Goal: Use online tool/utility: Utilize a website feature to perform a specific function

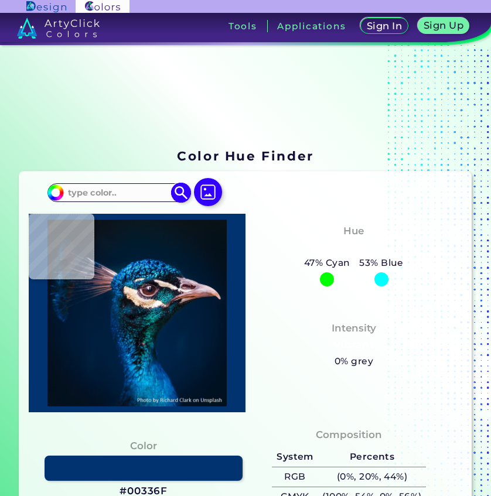
click at [138, 198] on input at bounding box center [118, 193] width 109 height 16
type input "00ffa6"
type input "#00ffa6"
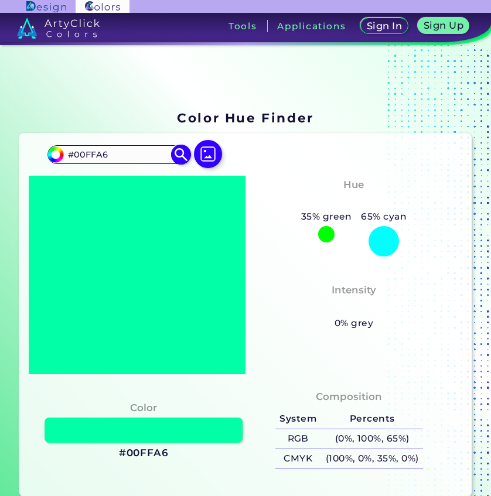
scroll to position [59, 0]
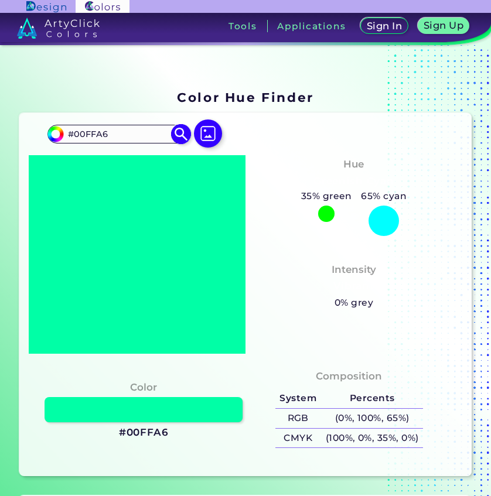
drag, startPoint x: 131, startPoint y: 134, endPoint x: 63, endPoint y: 134, distance: 68.0
click at [64, 134] on input "#00FFA6" at bounding box center [118, 134] width 109 height 16
paste input "89B2D"
type input "#89B2D6"
click at [180, 132] on img at bounding box center [180, 134] width 21 height 21
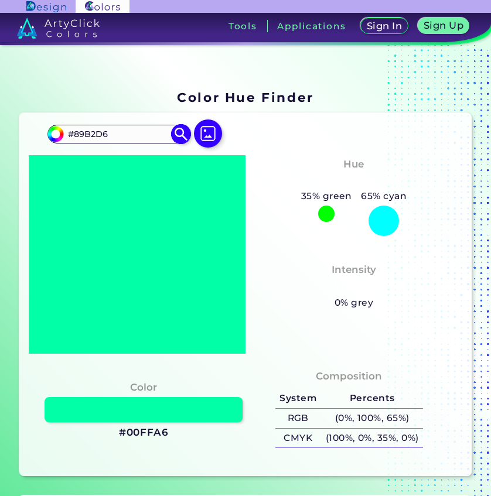
type input "#89b2d6"
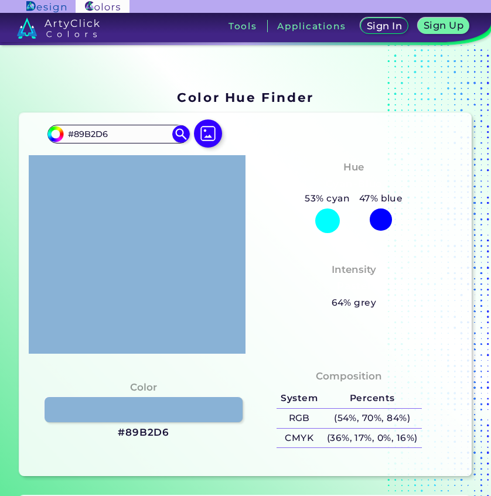
drag, startPoint x: 110, startPoint y: 137, endPoint x: 40, endPoint y: 134, distance: 69.2
click at [40, 134] on div "#89b2d6 #89B2D6 Acadia ◉ Acid Green ◉ Aero Blue ◉ Alabaster ◉ Albescent White ◉…" at bounding box center [245, 294] width 452 height 363
paste input "8ABD"
type input "8ABDD6"
click at [182, 136] on img at bounding box center [180, 134] width 21 height 21
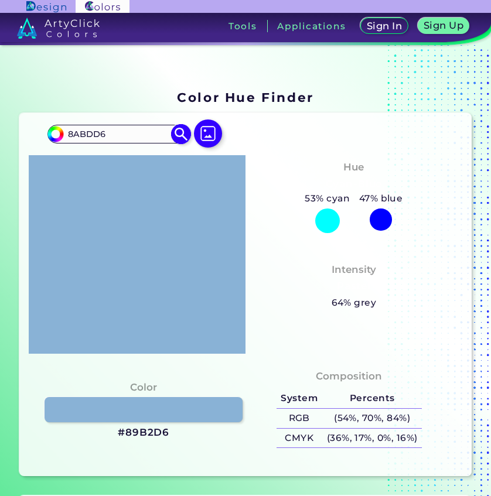
type input "#8abdd6"
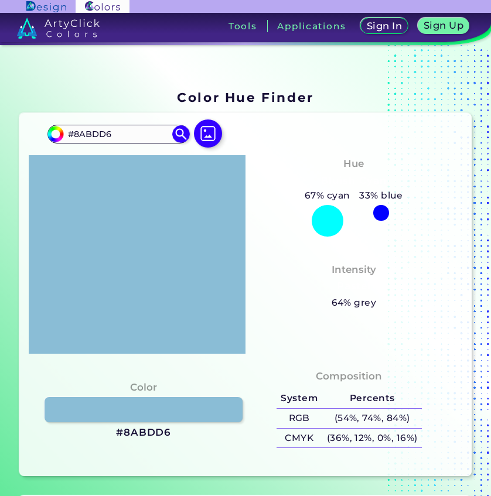
drag, startPoint x: 138, startPoint y: 133, endPoint x: 43, endPoint y: 135, distance: 94.9
click at [43, 135] on div "#8abdd6 #8ABDD6 Acadia ◉ Acid Green ◉ Aero Blue ◉ Alabaster ◉ Albescent White ◉…" at bounding box center [245, 294] width 452 height 363
paste input "8AD0"
type input "8AD0D6"
click at [174, 133] on img at bounding box center [180, 134] width 21 height 21
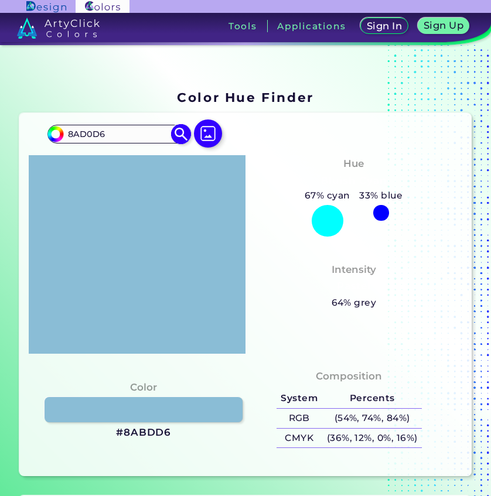
type input "#8ad0d6"
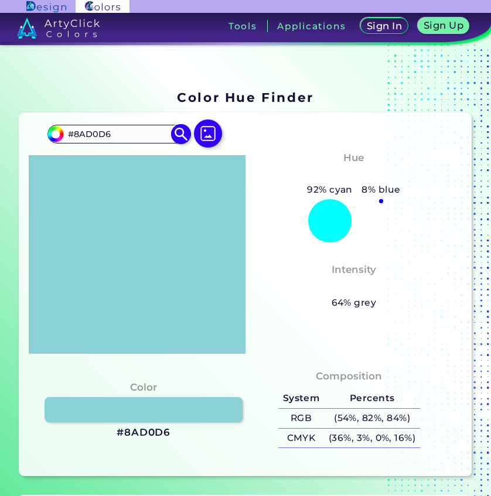
drag, startPoint x: 136, startPoint y: 129, endPoint x: 49, endPoint y: 133, distance: 87.4
click at [49, 133] on div "#8ad0d6 #8AD0D6 Acadia ◉ Acid Green ◉ Aero Blue ◉ Alabaster ◉ Albescent White ◉…" at bounding box center [118, 134] width 142 height 19
paste input "8AD6"
type input "8AD6D6"
click at [177, 134] on img at bounding box center [180, 134] width 21 height 21
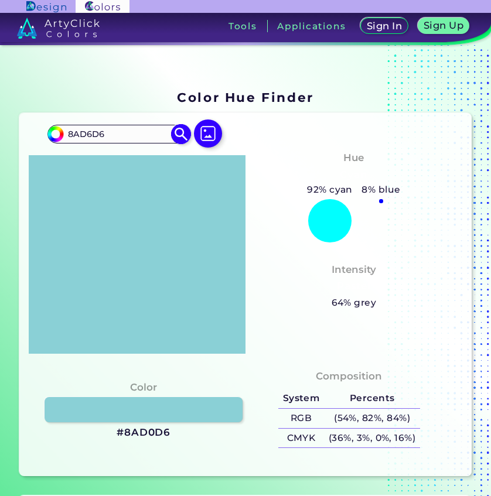
type input "#8ad6d6"
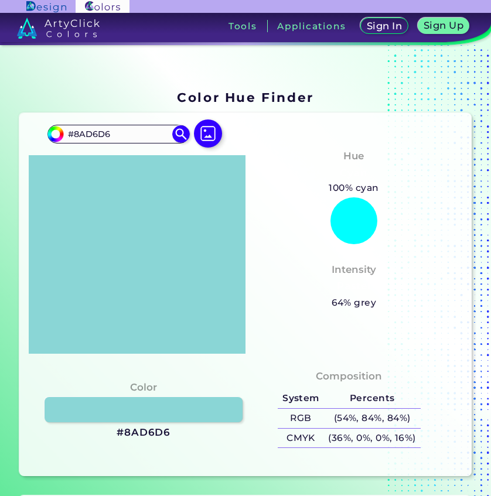
drag, startPoint x: 125, startPoint y: 132, endPoint x: 33, endPoint y: 132, distance: 92.0
click at [33, 132] on div "#8ad6d6 #8AD6D6 Acadia ◉ Acid Green ◉ Aero Blue ◉ Alabaster ◉ Albescent White ◉…" at bounding box center [245, 294] width 452 height 363
paste input "8AC9"
type input "8AC9D6"
click at [180, 138] on img at bounding box center [180, 134] width 21 height 21
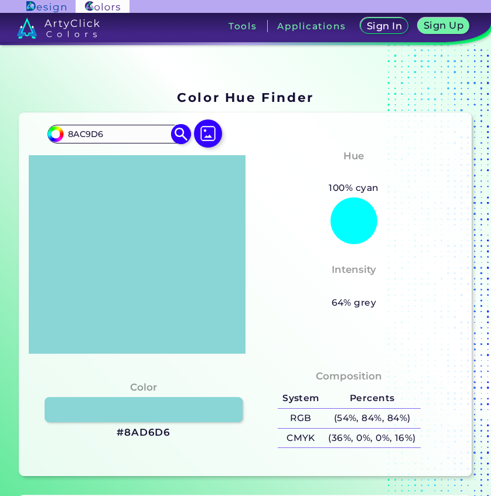
type input "#8ac9d6"
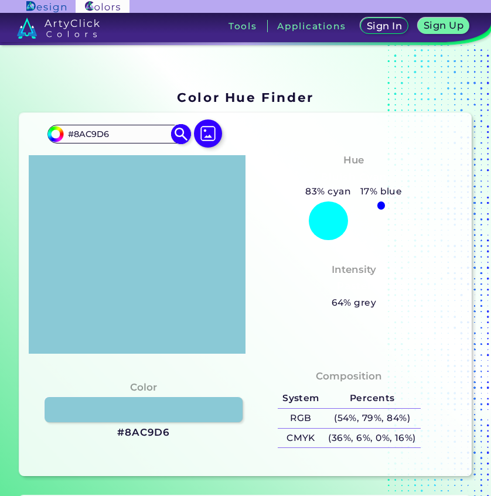
drag, startPoint x: 118, startPoint y: 132, endPoint x: 62, endPoint y: 136, distance: 56.3
click at [62, 136] on div "#8ac9d6 #8AC9D6 Acadia ◉ Acid Green ◉ Aero Blue ◉ Alabaster ◉ Albescent White ◉…" at bounding box center [118, 134] width 142 height 19
paste input "8ABD"
type input "8ABDD6"
click at [183, 133] on img at bounding box center [180, 134] width 21 height 21
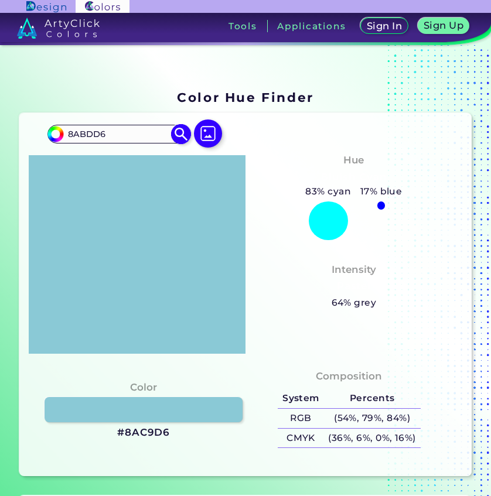
type input "#8abdd6"
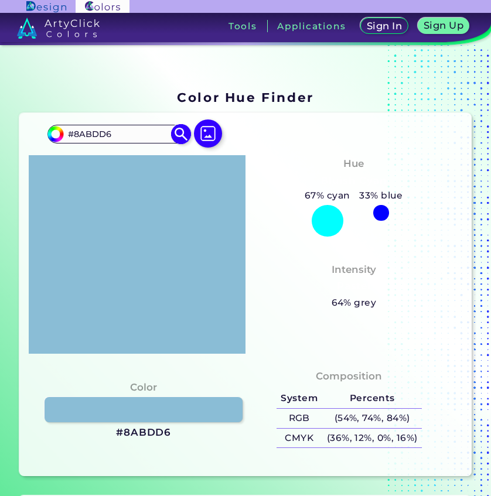
drag, startPoint x: 124, startPoint y: 134, endPoint x: 72, endPoint y: 142, distance: 52.2
click at [64, 133] on input "#8ABDD6" at bounding box center [118, 134] width 109 height 16
paste input "9B2"
type input "#89B2D6"
click at [181, 134] on img at bounding box center [180, 134] width 21 height 21
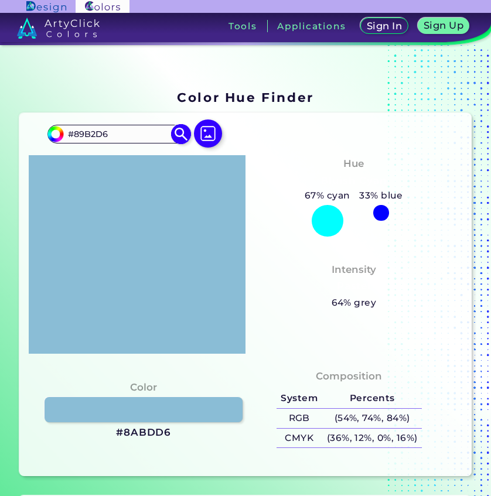
type input "#89b2d6"
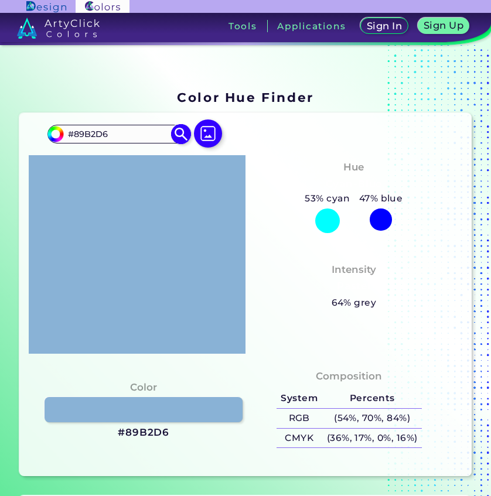
drag, startPoint x: 141, startPoint y: 134, endPoint x: 50, endPoint y: 137, distance: 90.9
click at [50, 137] on div "#89b2d6 #89B2D6 Acadia ◉ Acid Green ◉ Aero Blue ◉ Alabaster ◉ Albescent White ◉…" at bounding box center [118, 134] width 142 height 19
paste input "6597CC"
type input "#6597CC"
click at [178, 141] on img at bounding box center [180, 134] width 21 height 21
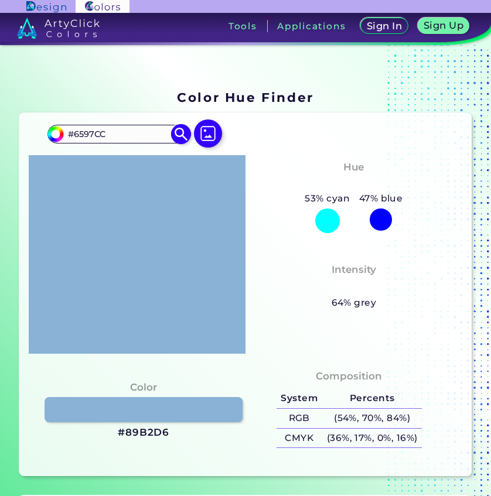
type input "#6597cc"
